Goal: Browse casually

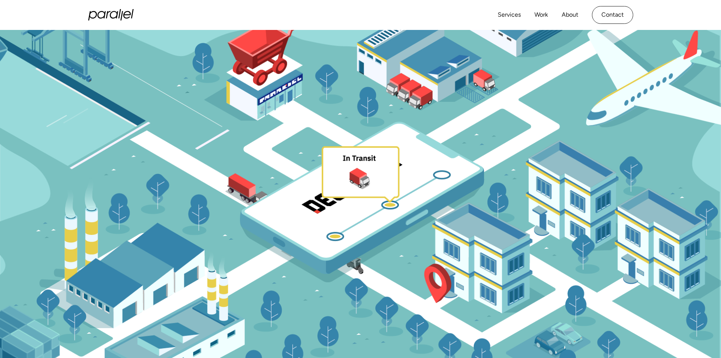
scroll to position [136, 0]
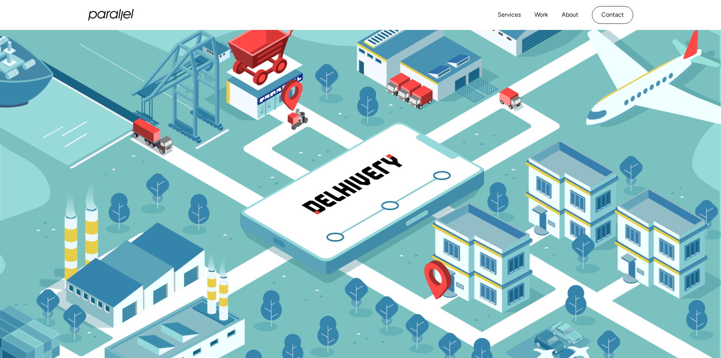
drag, startPoint x: 502, startPoint y: 159, endPoint x: 420, endPoint y: 186, distance: 86.5
click at [420, 186] on image "lottie-animation-container" at bounding box center [389, 206] width 131 height 77
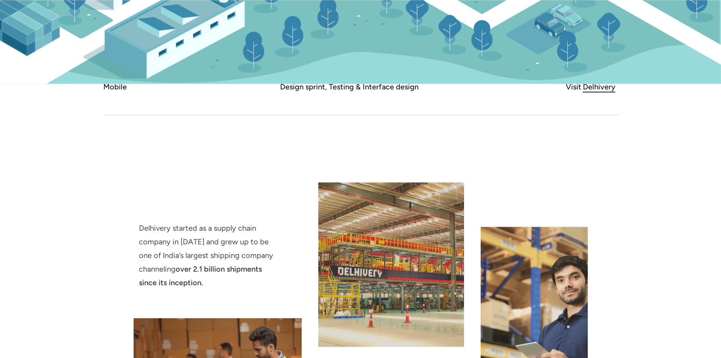
scroll to position [454, 0]
click at [118, 87] on div "Mobile" at bounding box center [118, 86] width 30 height 14
drag, startPoint x: 335, startPoint y: 83, endPoint x: 602, endPoint y: 82, distance: 266.8
click at [608, 89] on div "Delhivery" at bounding box center [599, 86] width 33 height 14
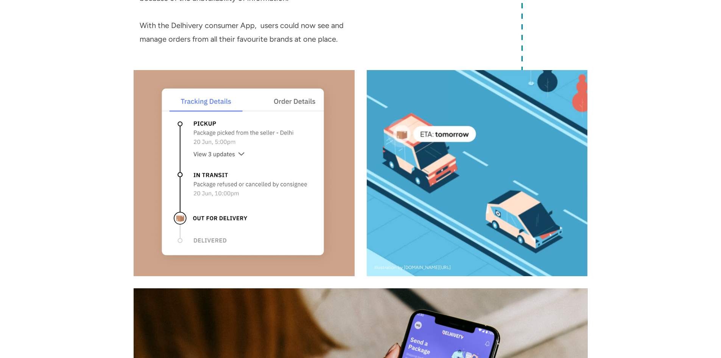
scroll to position [3043, 0]
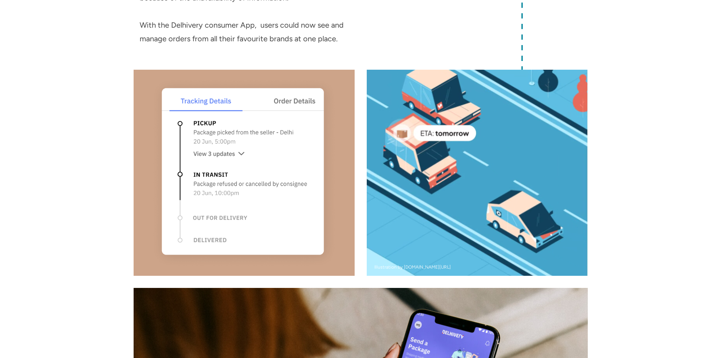
click at [473, 189] on video at bounding box center [477, 173] width 221 height 206
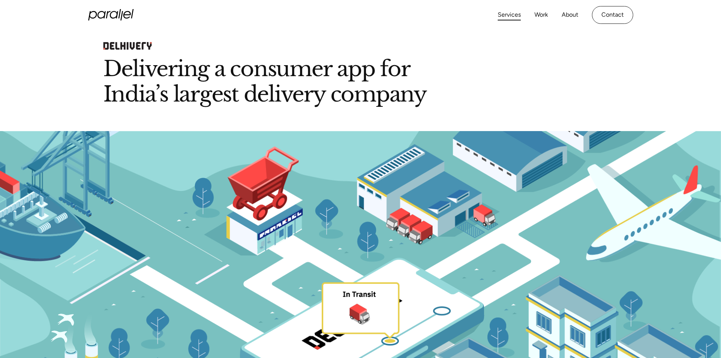
scroll to position [0, 0]
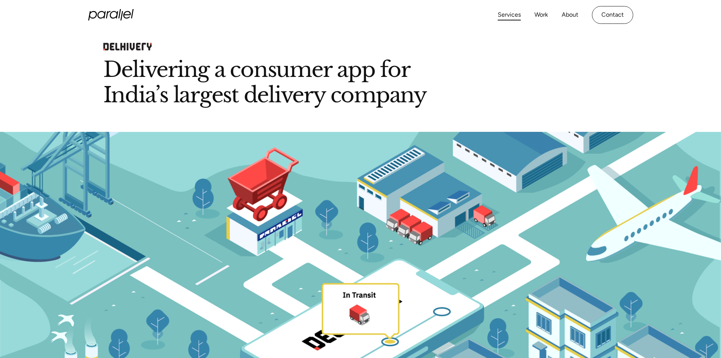
click at [517, 18] on link "Services" at bounding box center [509, 14] width 23 height 11
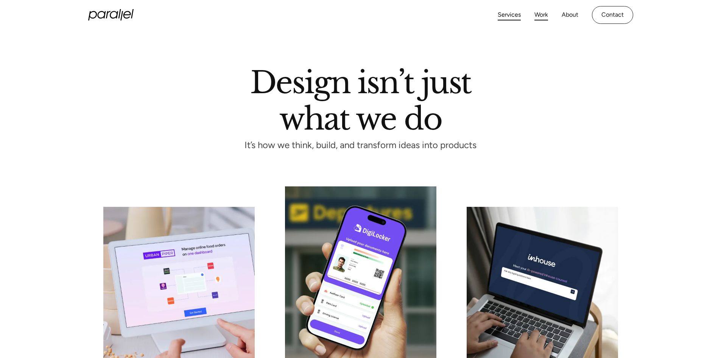
click at [542, 19] on link "Work" at bounding box center [541, 14] width 14 height 11
